Goal: Navigation & Orientation: Find specific page/section

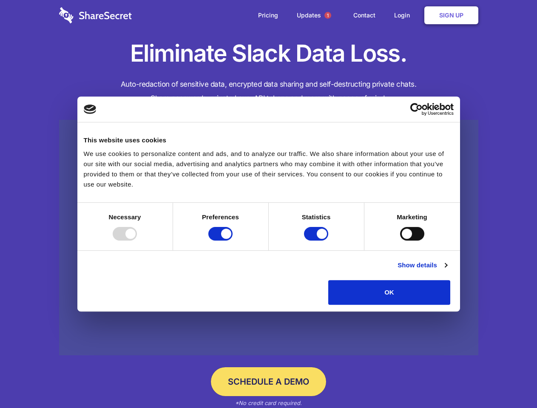
click at [137, 241] on div at bounding box center [125, 234] width 24 height 14
click at [233, 241] on input "Preferences" at bounding box center [220, 234] width 24 height 14
checkbox input "false"
click at [317, 241] on input "Statistics" at bounding box center [316, 234] width 24 height 14
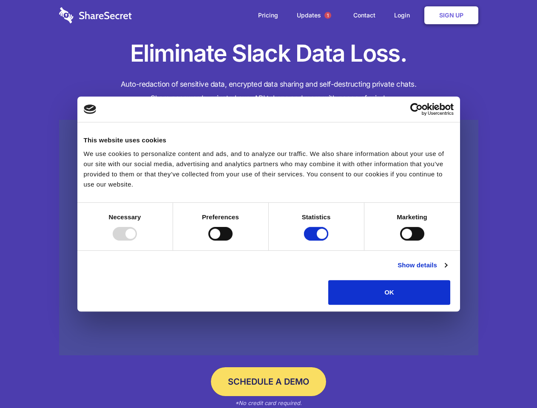
checkbox input "false"
click at [400, 241] on input "Marketing" at bounding box center [412, 234] width 24 height 14
checkbox input "true"
click at [447, 270] on link "Show details" at bounding box center [421, 265] width 49 height 10
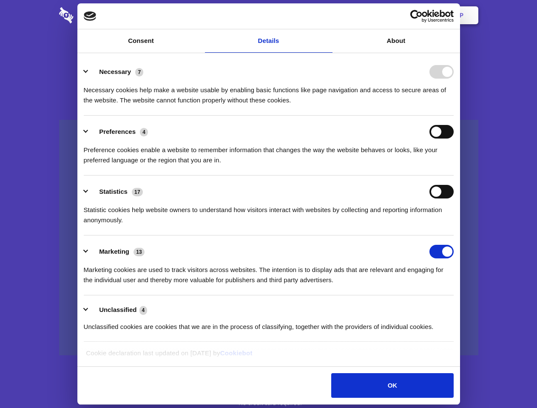
click at [454, 105] on div "Necessary cookies help make a website usable by enabling basic functions like p…" at bounding box center [269, 92] width 370 height 27
click at [327, 15] on span "1" at bounding box center [327, 15] width 7 height 7
